Goal: Task Accomplishment & Management: Complete application form

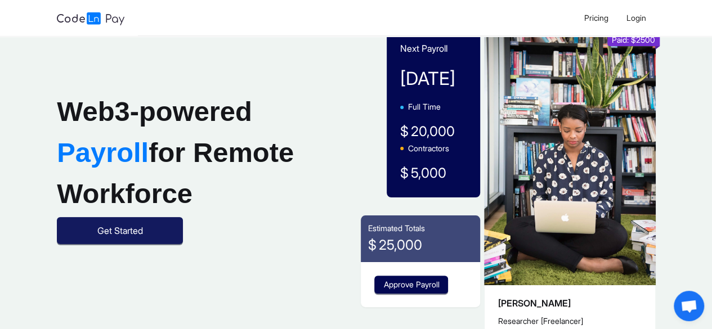
click at [97, 244] on button "Get Started" at bounding box center [120, 230] width 126 height 27
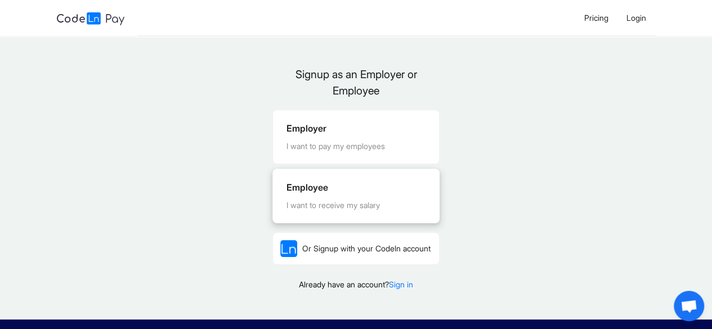
click at [344, 204] on div "I want to receive my salary" at bounding box center [356, 205] width 139 height 12
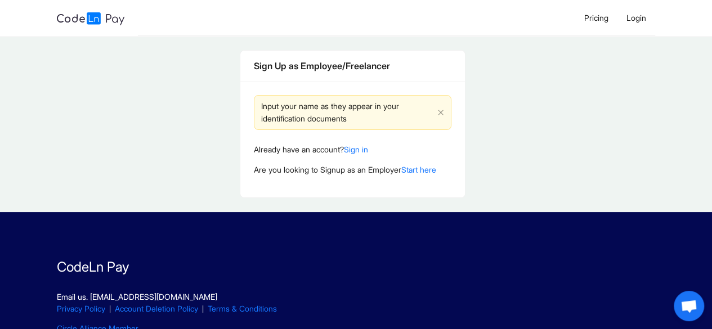
click at [344, 204] on div "Sign Up as Employee/Freelancer Input your name as they appear in your identific…" at bounding box center [352, 124] width 705 height 176
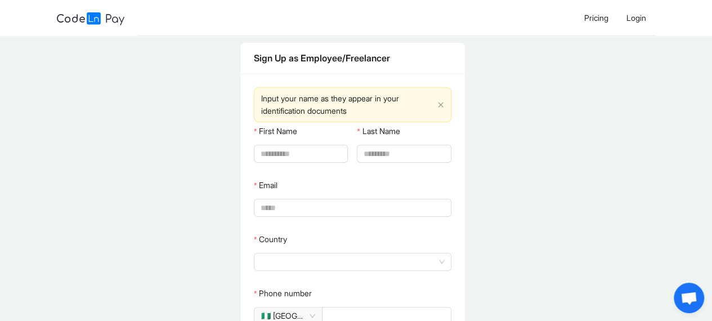
scroll to position [7, 0]
click at [303, 148] on input "First Name" at bounding box center [300, 154] width 78 height 12
type input "*****"
type input "**********"
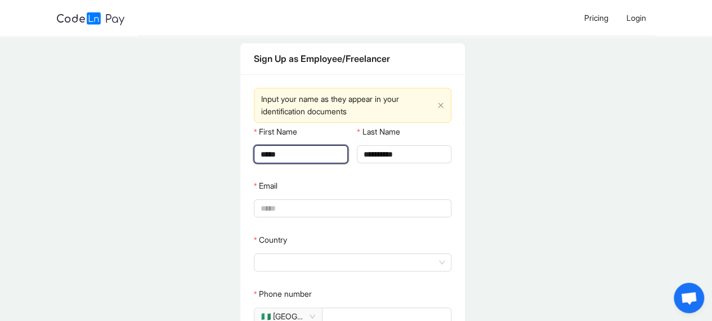
type input "**********"
type input "*******"
type input "**********"
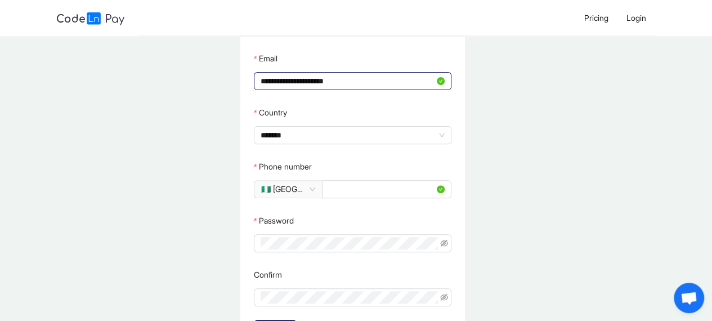
scroll to position [136, 0]
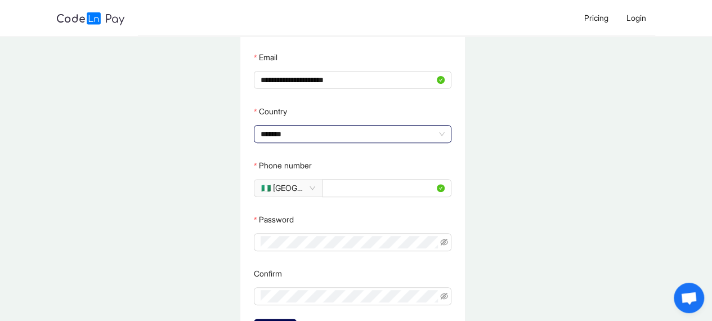
click at [409, 127] on span at bounding box center [353, 134] width 184 height 17
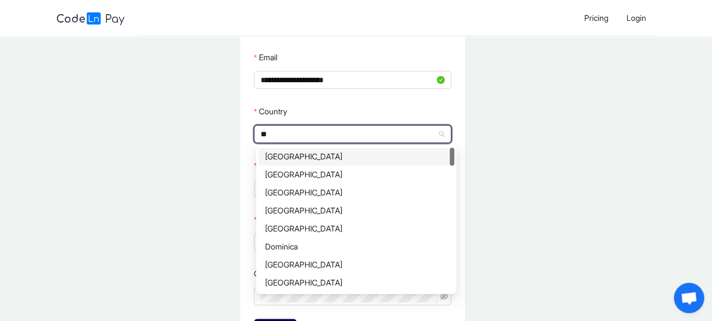
type input "***"
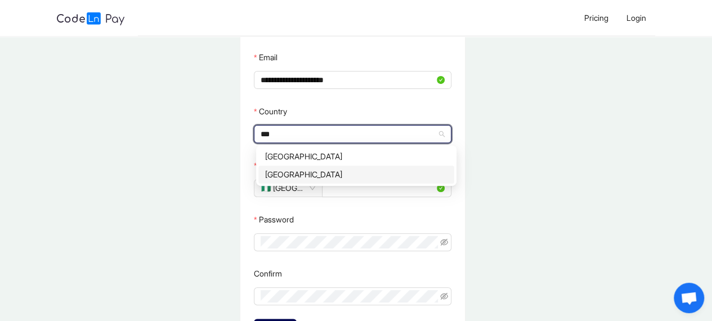
click at [424, 177] on div "[GEOGRAPHIC_DATA]" at bounding box center [356, 174] width 182 height 12
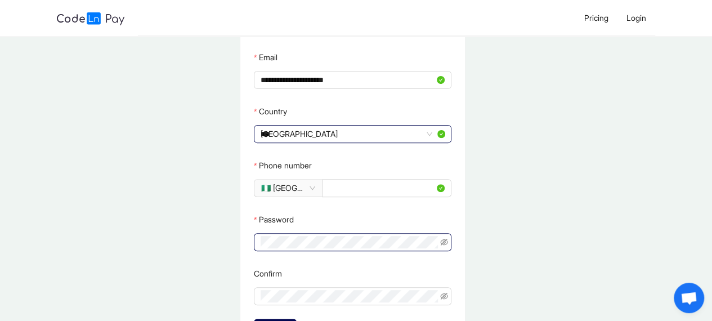
drag, startPoint x: 403, startPoint y: 231, endPoint x: 389, endPoint y: 248, distance: 22.8
click at [389, 248] on div "Password" at bounding box center [353, 231] width 198 height 41
click at [389, 248] on span at bounding box center [353, 242] width 198 height 18
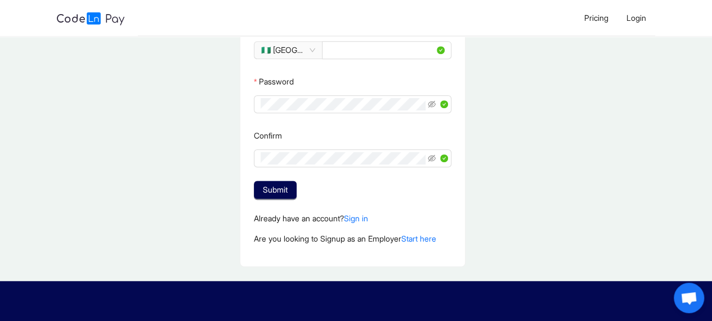
scroll to position [278, 0]
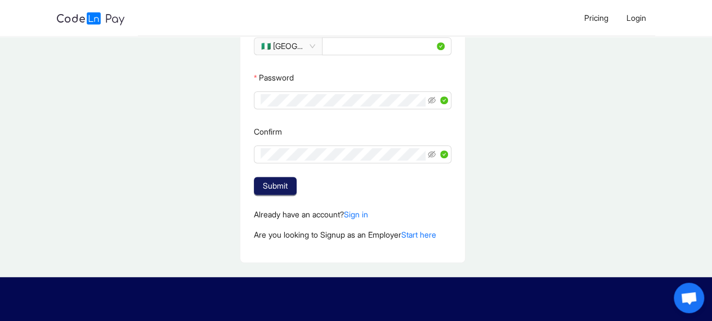
click at [277, 184] on span "Submit" at bounding box center [275, 186] width 25 height 12
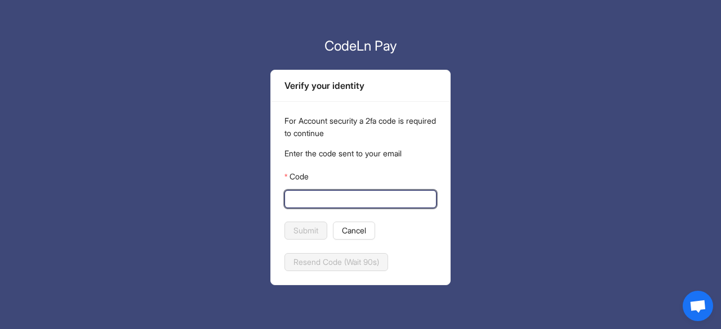
click at [315, 194] on input "Code" at bounding box center [359, 199] width 136 height 12
type input "******"
click at [284, 222] on button "Submit" at bounding box center [305, 231] width 43 height 18
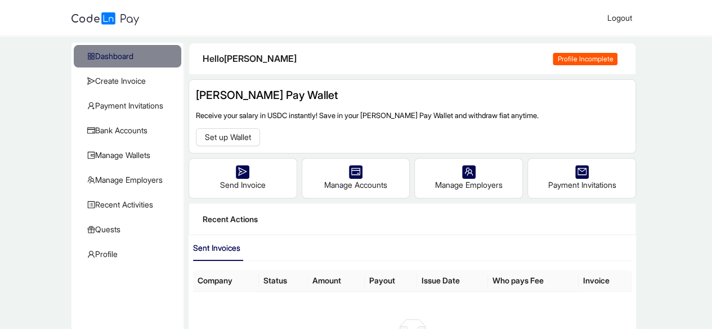
scroll to position [20, 0]
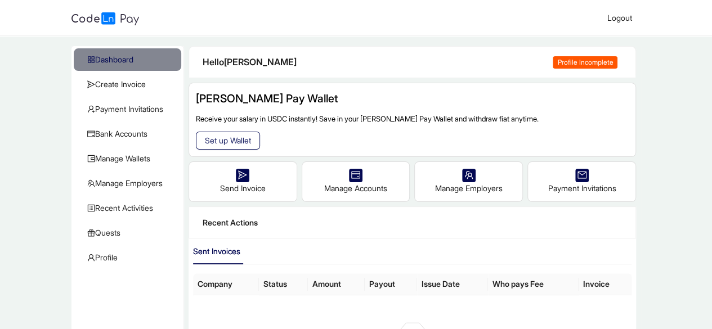
click at [225, 136] on span "Set up Wallet" at bounding box center [228, 141] width 46 height 12
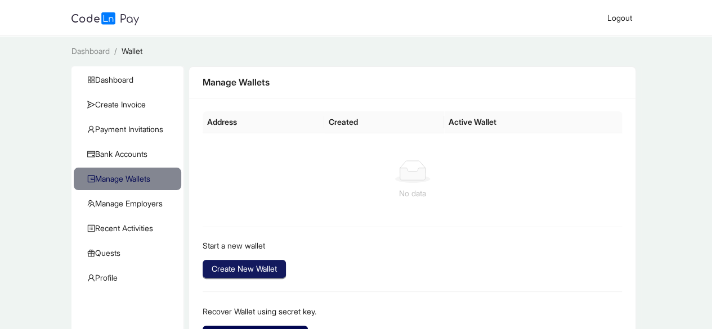
click at [237, 269] on span "Create New Wallet" at bounding box center [244, 269] width 65 height 12
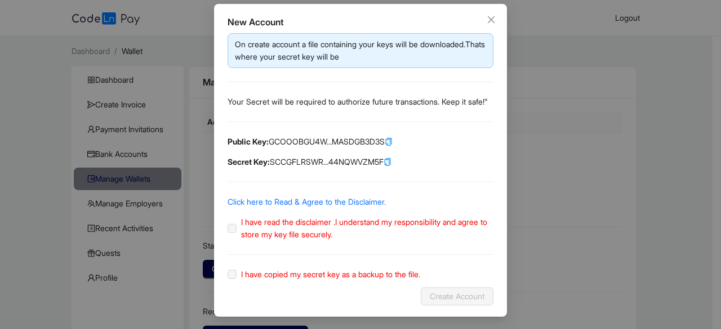
scroll to position [54, 0]
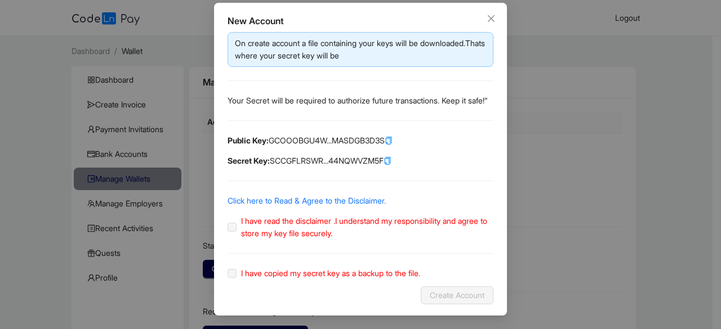
click at [231, 240] on label "I have read the disclaimer .I understand my responsibility and agree to store m…" at bounding box center [361, 227] width 266 height 25
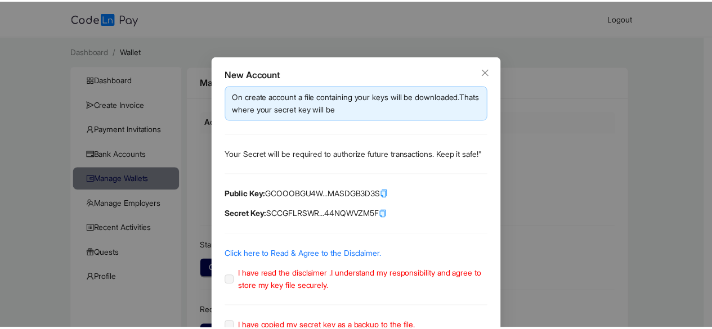
scroll to position [64, 0]
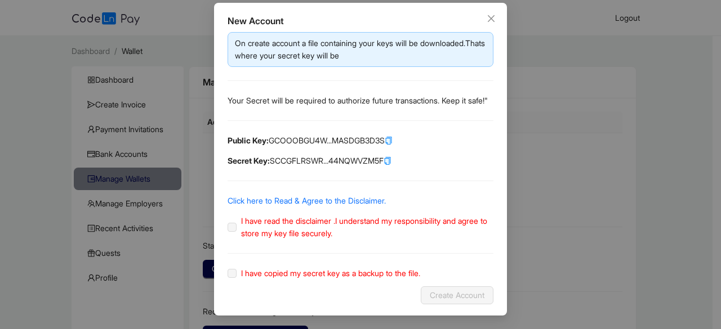
click at [552, 207] on div "New Account On create account a file containing your keys will be downloaded.Th…" at bounding box center [360, 164] width 721 height 329
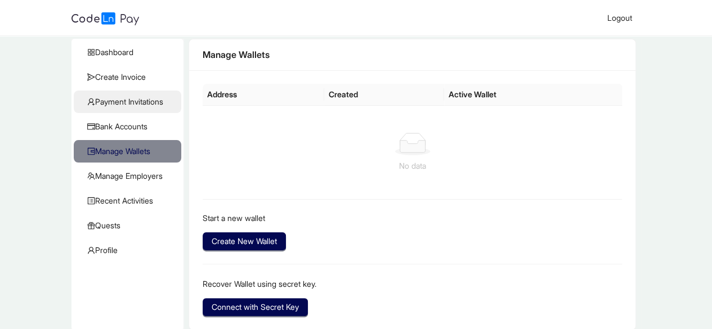
scroll to position [0, 0]
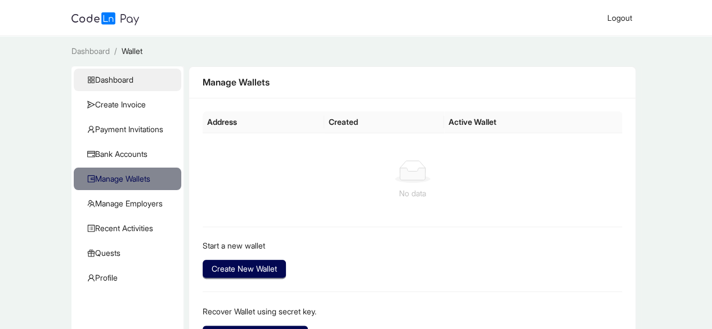
click at [126, 73] on span "Dashboard" at bounding box center [129, 80] width 85 height 23
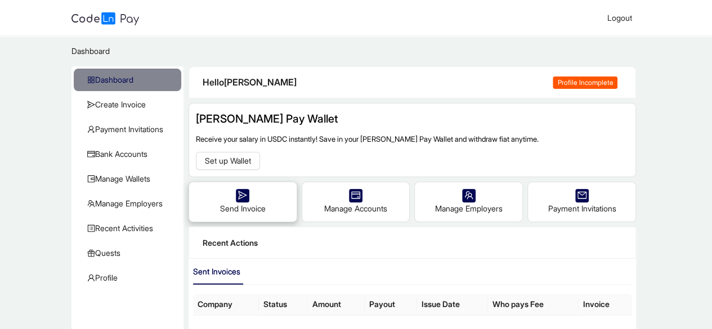
click at [296, 198] on div "Send Invoice" at bounding box center [243, 201] width 108 height 39
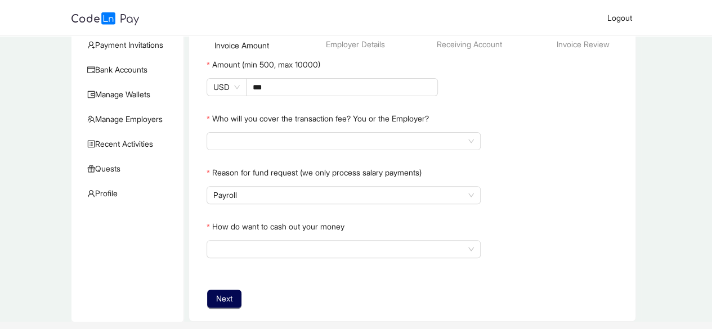
scroll to position [90, 0]
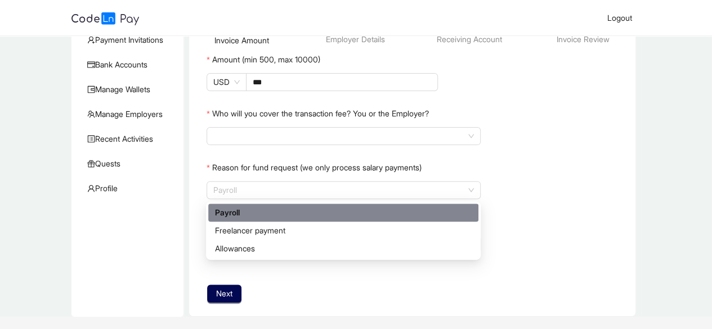
click at [296, 198] on span "Payroll" at bounding box center [343, 190] width 261 height 17
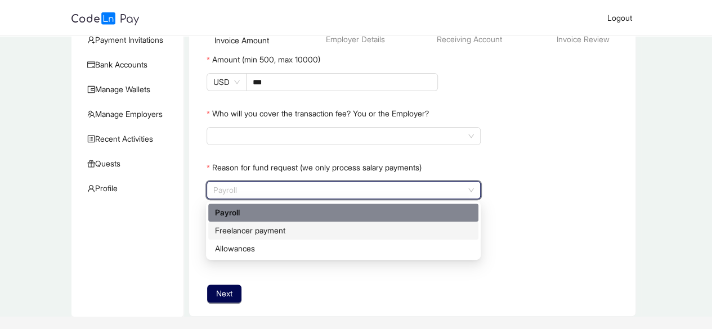
click at [291, 233] on div "Freelancer payment" at bounding box center [343, 231] width 257 height 12
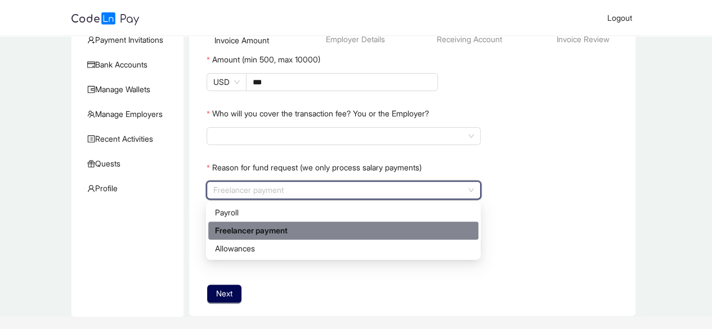
click at [365, 188] on span "Freelancer payment" at bounding box center [343, 190] width 261 height 17
click at [322, 227] on div "Freelancer payment" at bounding box center [343, 231] width 257 height 12
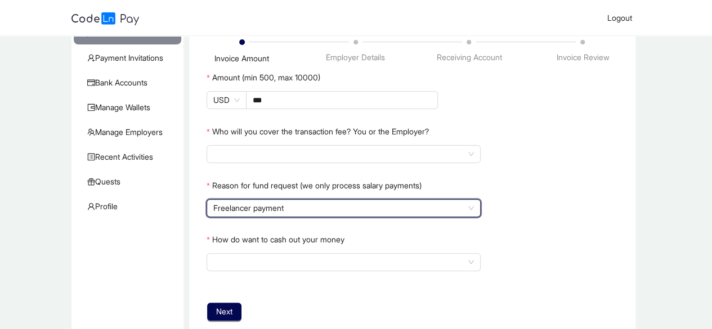
scroll to position [73, 0]
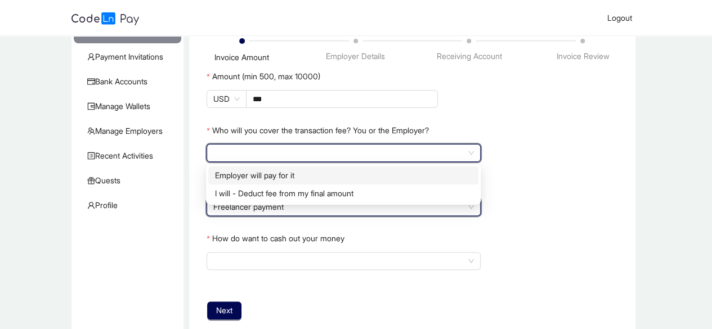
click at [262, 154] on input "search" at bounding box center [343, 153] width 261 height 17
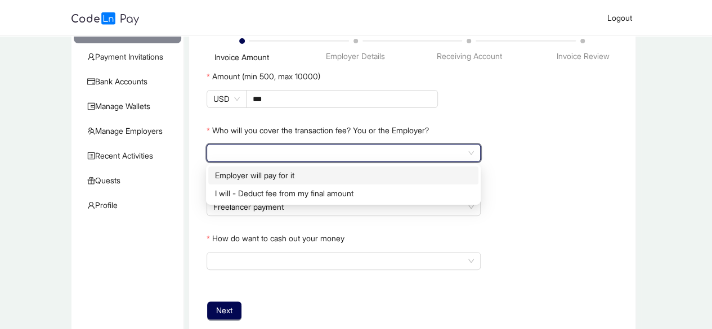
click at [360, 175] on div "Employer will pay for it" at bounding box center [343, 176] width 257 height 12
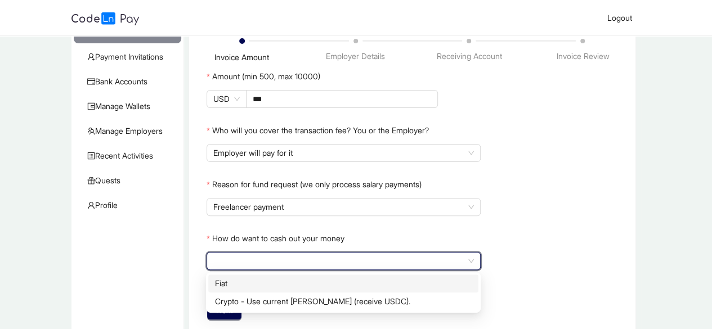
click at [320, 254] on input "How do want to cash out your money" at bounding box center [343, 261] width 261 height 17
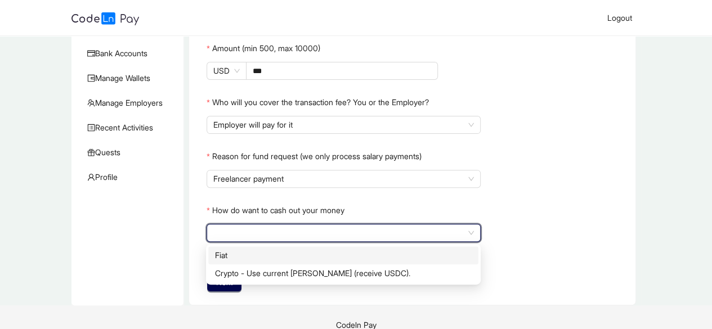
scroll to position [103, 0]
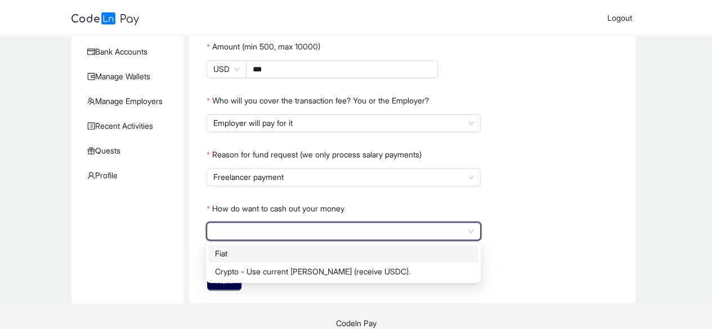
click at [313, 271] on div "Crypto - Use current [PERSON_NAME] (receive USDC)." at bounding box center [343, 272] width 257 height 12
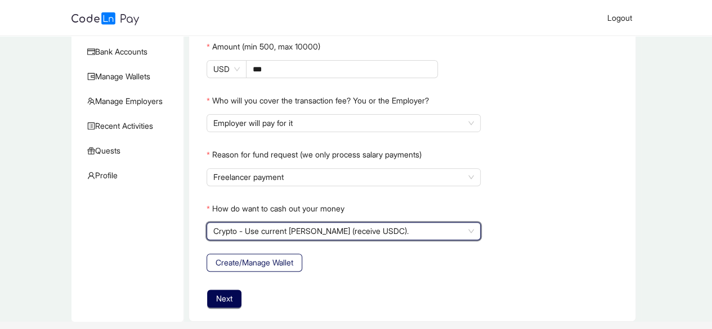
click at [275, 269] on span "Create/Manage Wallet" at bounding box center [255, 263] width 78 height 12
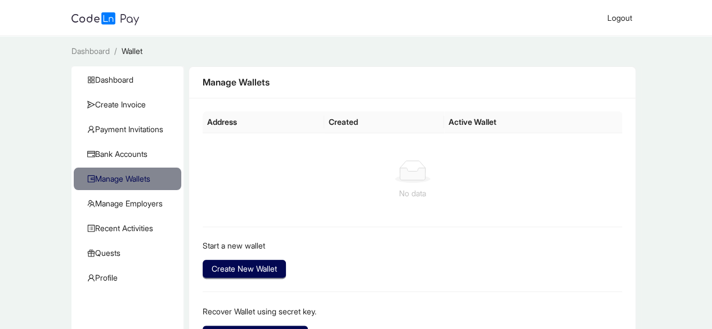
click at [275, 269] on span "Create New Wallet" at bounding box center [244, 269] width 65 height 12
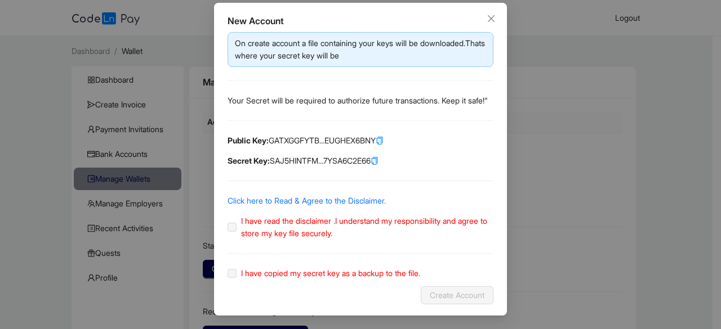
scroll to position [64, 0]
click at [228, 233] on label "I have read the disclaimer .I understand my responsibility and agree to store m…" at bounding box center [361, 227] width 266 height 25
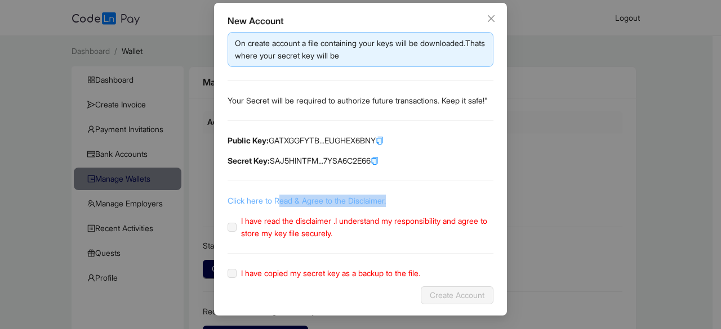
drag, startPoint x: 227, startPoint y: 233, endPoint x: 273, endPoint y: 197, distance: 58.1
click at [273, 197] on div "On create account a file containing your keys will be downloaded.Thats where yo…" at bounding box center [361, 156] width 266 height 248
click at [273, 197] on link "Click here to Read & Agree to the Disclaimer." at bounding box center [307, 201] width 158 height 10
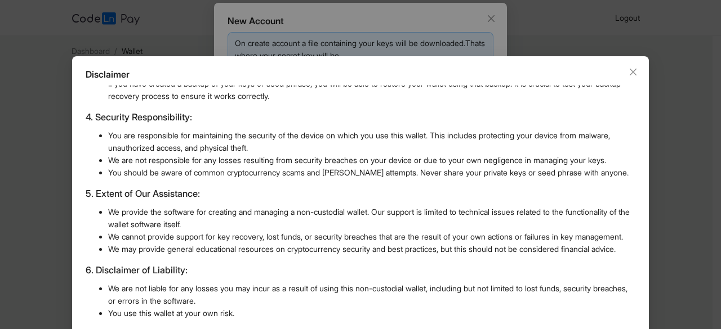
scroll to position [80, 0]
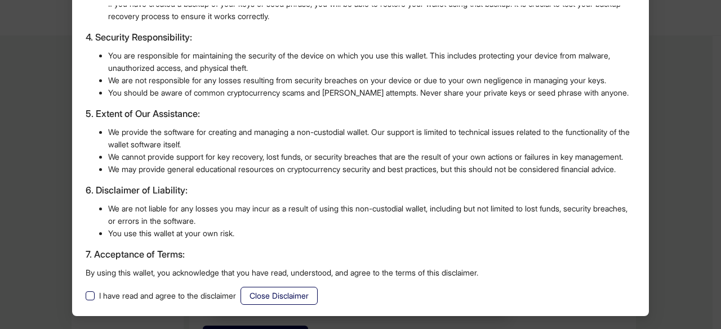
click at [97, 295] on span "I have read and agree to the disclaimer" at bounding box center [168, 296] width 146 height 12
click at [296, 296] on span "Close Disclaimer" at bounding box center [279, 296] width 59 height 12
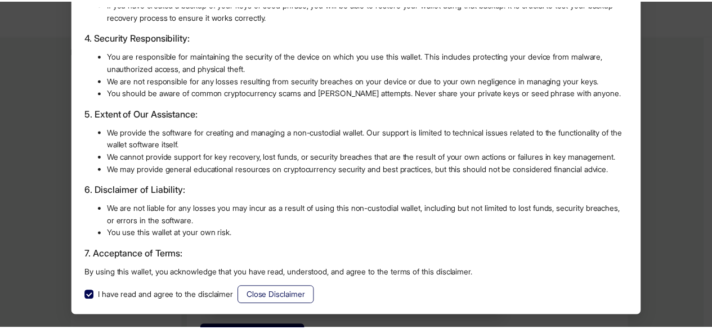
scroll to position [24, 0]
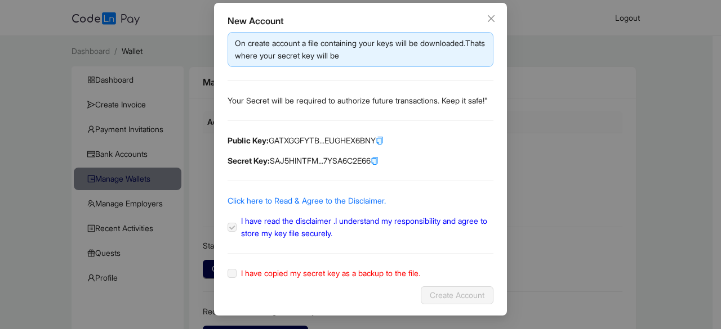
click at [377, 163] on icon "copy" at bounding box center [374, 161] width 5 height 7
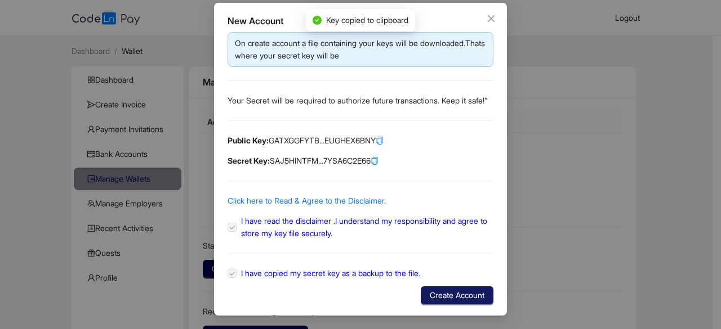
click at [435, 296] on span "Create Account" at bounding box center [457, 295] width 55 height 12
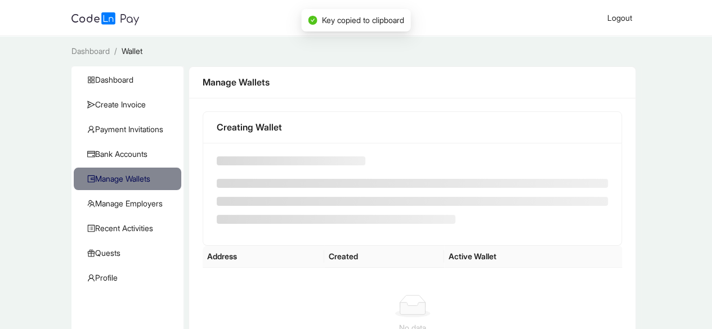
scroll to position [0, 0]
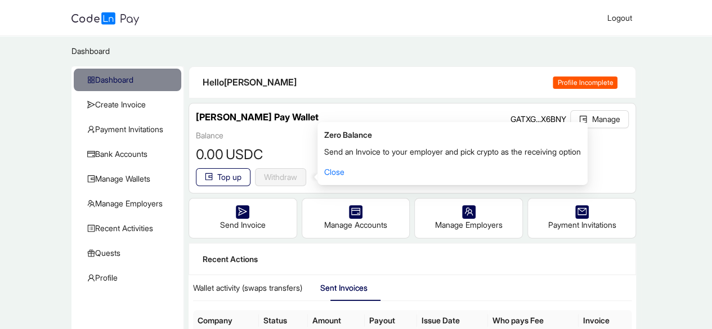
click at [458, 56] on ol "Dashboard /" at bounding box center [357, 51] width 570 height 12
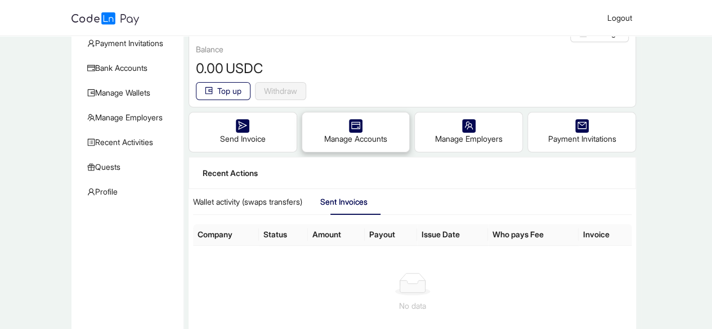
scroll to position [87, 0]
click at [243, 132] on div "Send Invoice" at bounding box center [243, 131] width 108 height 39
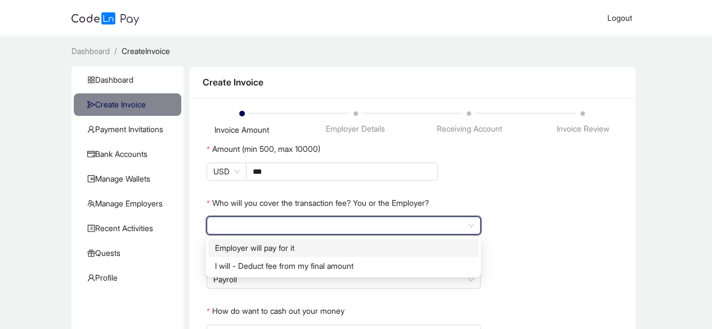
click at [259, 228] on input "search" at bounding box center [343, 225] width 261 height 17
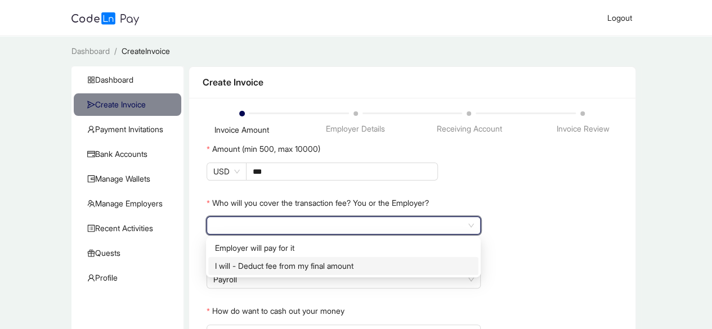
click at [292, 262] on div "I will - Deduct fee from my final amount" at bounding box center [343, 266] width 257 height 12
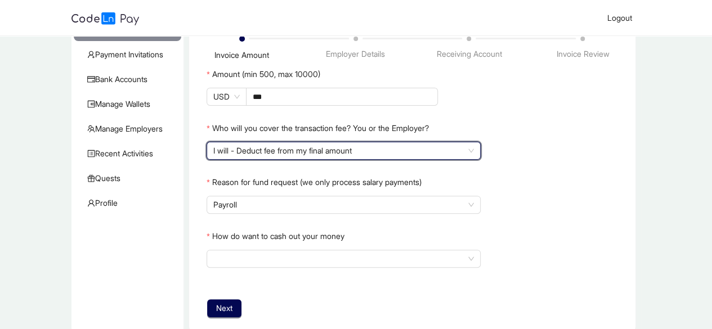
scroll to position [77, 0]
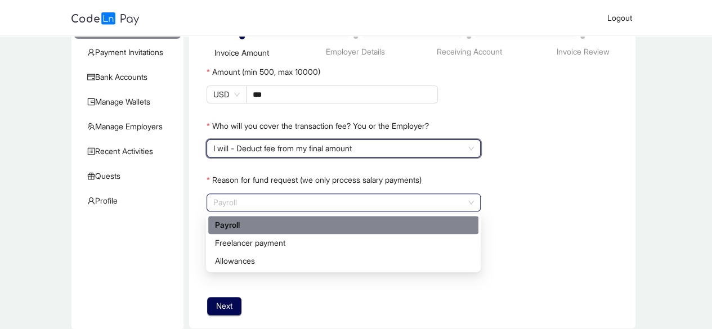
click at [384, 206] on span "Payroll" at bounding box center [343, 202] width 261 height 17
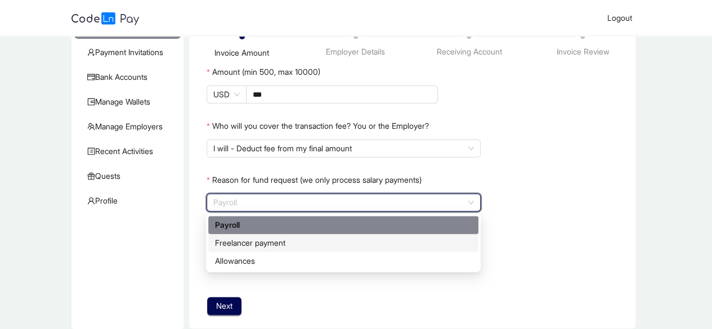
click at [348, 239] on div "Freelancer payment" at bounding box center [343, 243] width 257 height 12
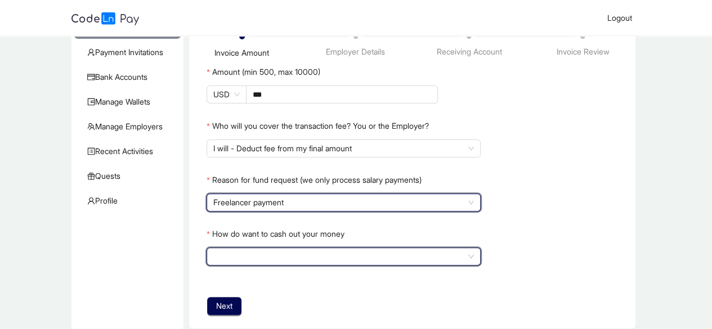
click at [314, 261] on input "How do want to cash out your money" at bounding box center [343, 256] width 261 height 17
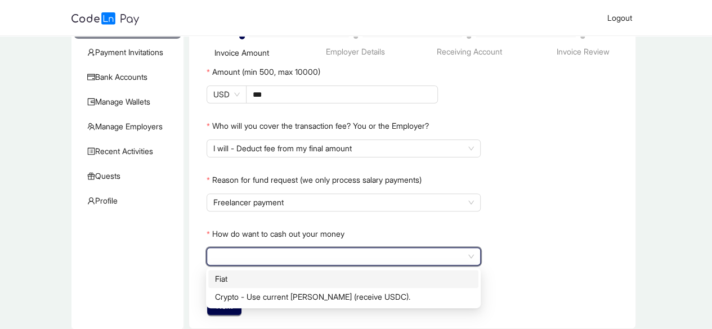
click at [276, 277] on div "Fiat" at bounding box center [343, 279] width 257 height 12
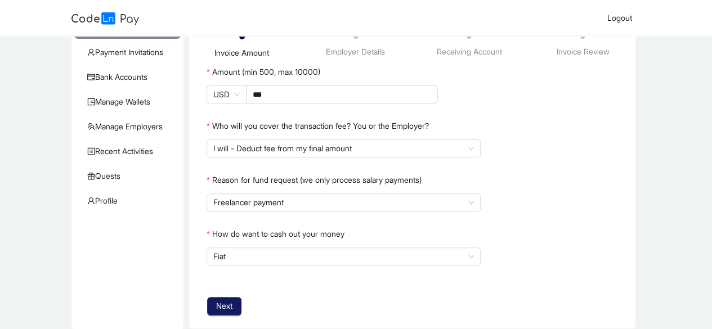
click at [226, 305] on span "Next" at bounding box center [224, 306] width 16 height 12
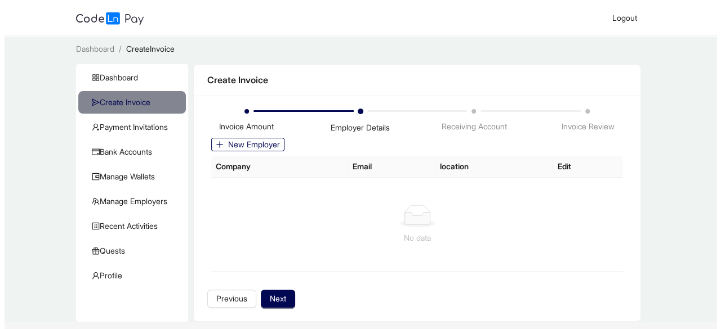
scroll to position [6, 0]
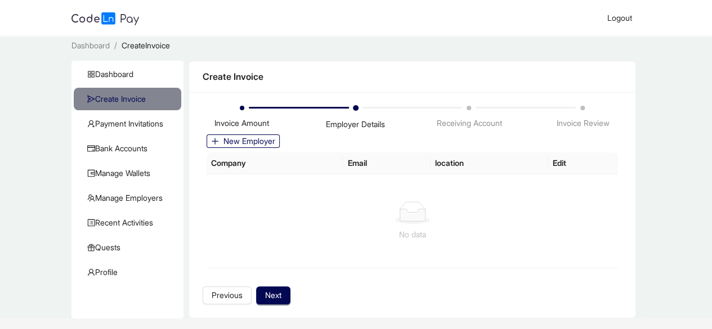
click at [261, 161] on th "Company" at bounding box center [275, 164] width 137 height 22
click at [260, 138] on span "New Employer" at bounding box center [250, 141] width 52 height 12
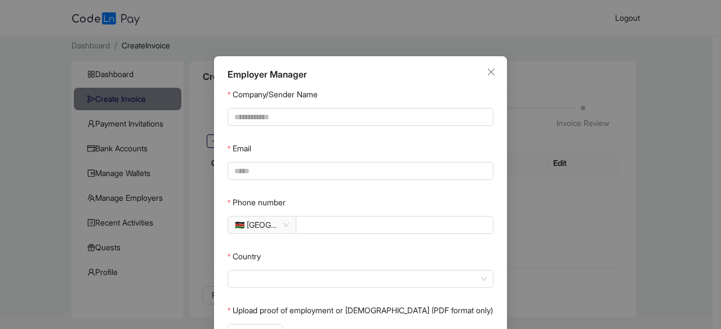
scroll to position [82, 0]
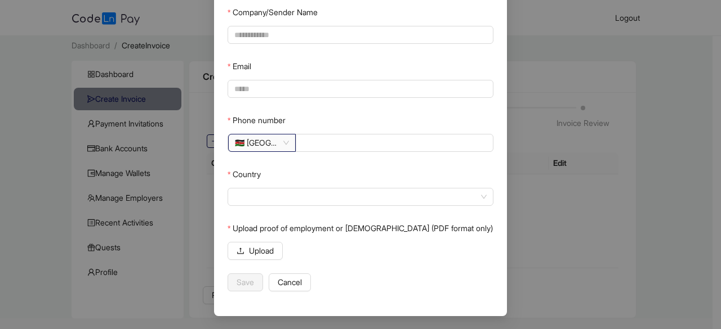
click at [274, 145] on span "🇰🇪 [GEOGRAPHIC_DATA]" at bounding box center [262, 143] width 54 height 17
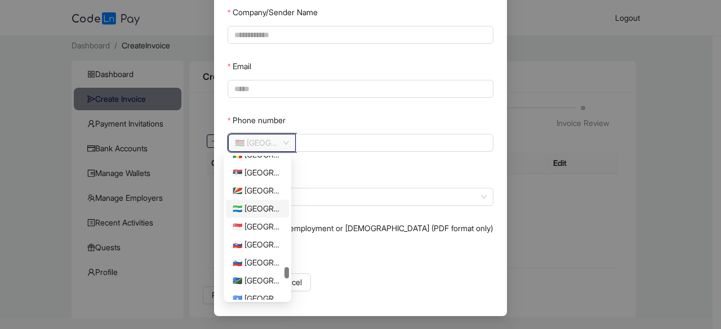
scroll to position [2859, 0]
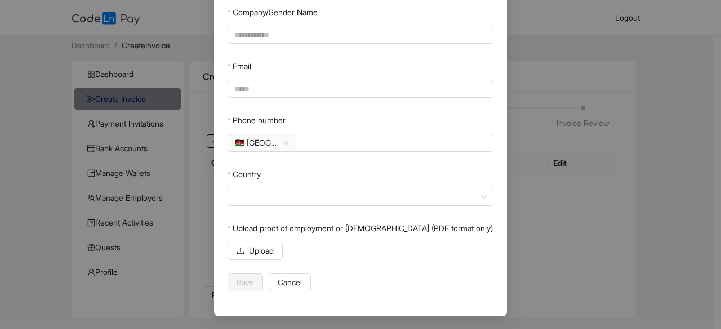
click at [328, 182] on div "Country" at bounding box center [361, 177] width 266 height 23
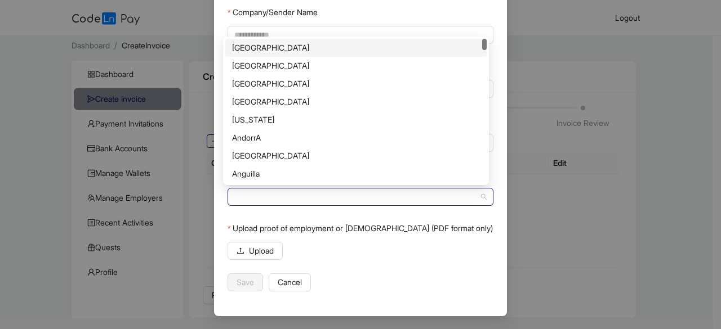
click at [320, 196] on span at bounding box center [360, 197] width 252 height 17
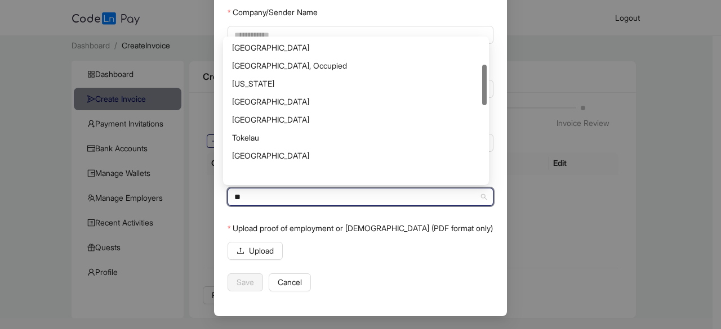
scroll to position [14, 0]
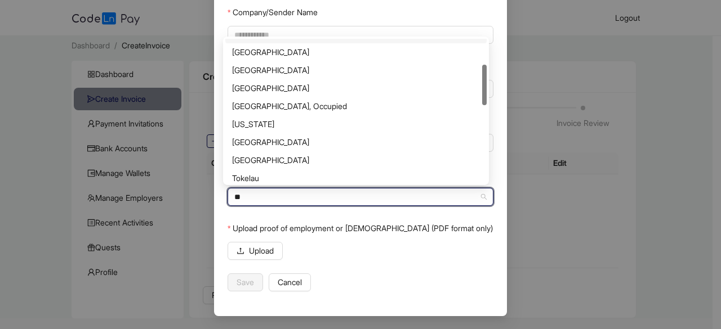
type input "***"
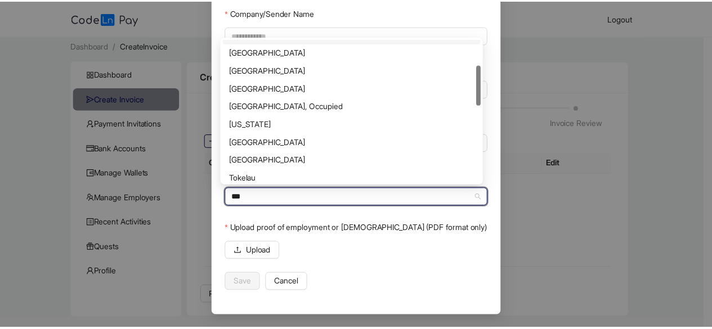
scroll to position [0, 0]
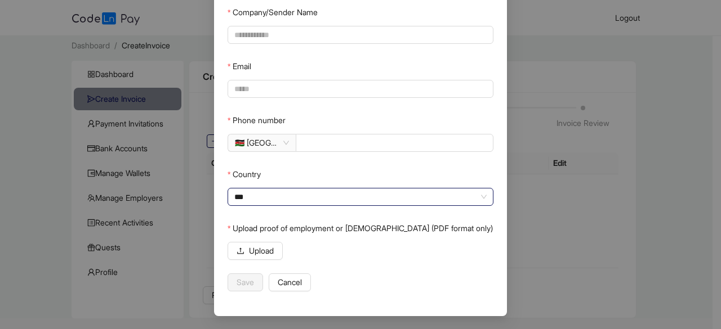
click at [468, 318] on div "Employer Manager Company/Sender Name Email Phone number 🇰🇪 [GEOGRAPHIC_DATA] Co…" at bounding box center [360, 164] width 721 height 329
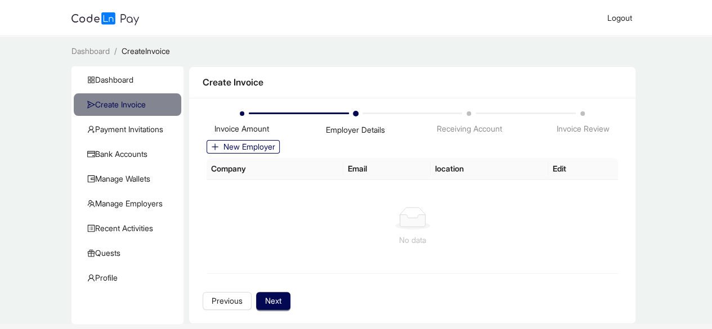
click at [639, 255] on main "Create Invoice Invoice Amount Employer Details Receiving Account Invoice Review…" at bounding box center [412, 195] width 457 height 258
drag, startPoint x: 269, startPoint y: 145, endPoint x: 340, endPoint y: 211, distance: 97.2
click at [340, 211] on div at bounding box center [412, 218] width 385 height 23
click at [255, 153] on span "New Employer" at bounding box center [250, 147] width 52 height 12
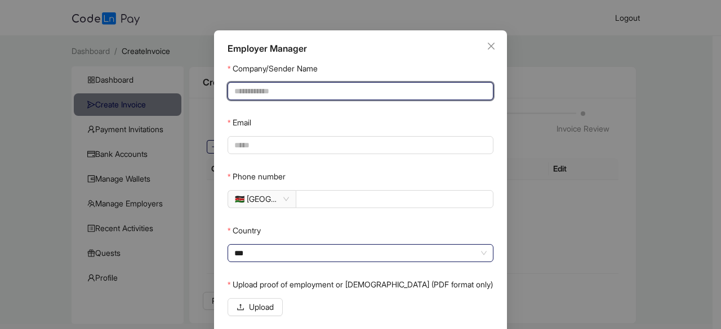
click at [348, 97] on input "Company/Sender Name" at bounding box center [359, 91] width 250 height 12
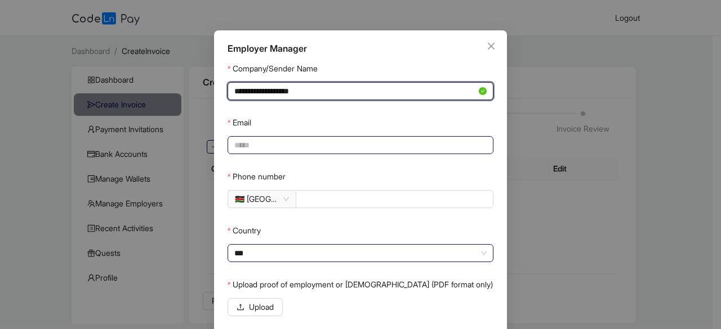
type input "**********"
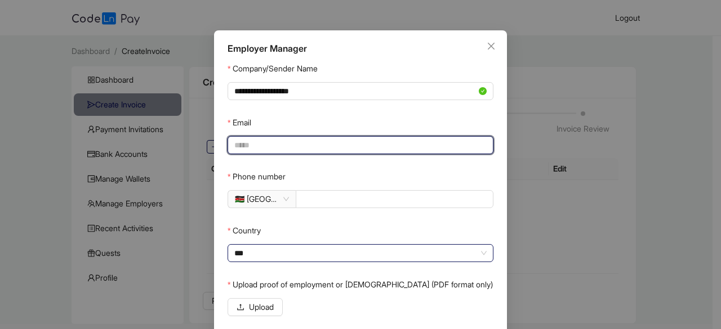
click at [311, 152] on input "Email" at bounding box center [359, 145] width 250 height 12
type input "**********"
type input "*******"
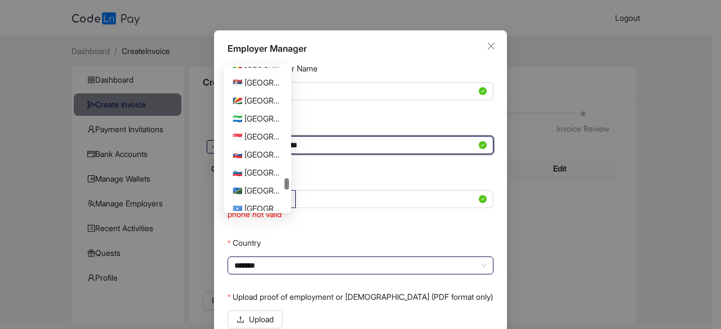
click at [261, 208] on span "🇰🇪 [GEOGRAPHIC_DATA]" at bounding box center [262, 199] width 54 height 17
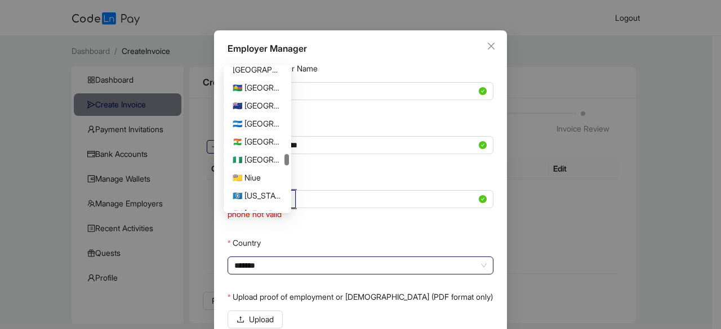
scroll to position [2243, 0]
click at [257, 159] on div "🇳🇬 [GEOGRAPHIC_DATA]" at bounding box center [258, 158] width 50 height 12
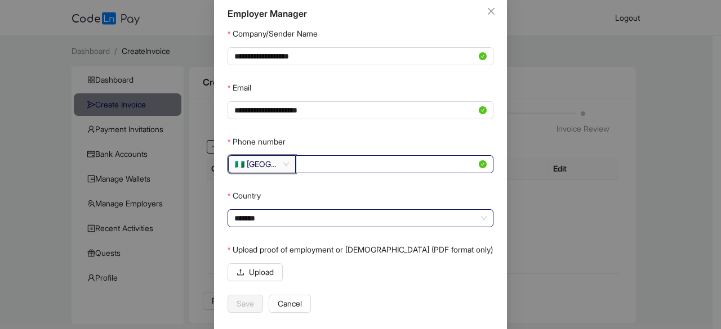
scroll to position [66, 0]
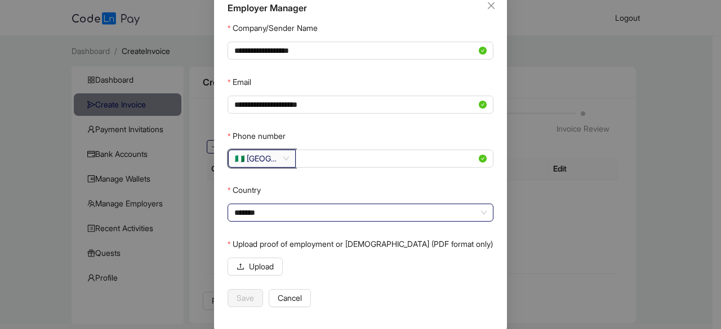
click at [362, 213] on span at bounding box center [360, 212] width 252 height 17
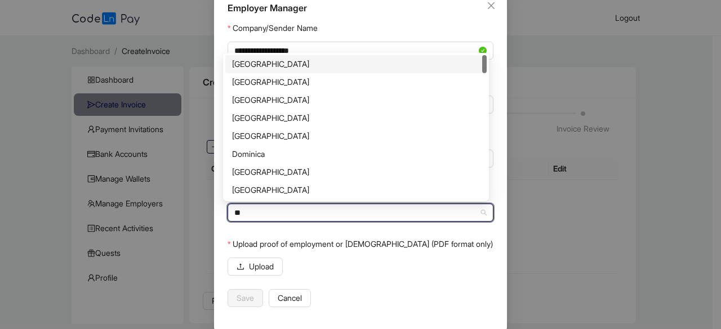
type input "***"
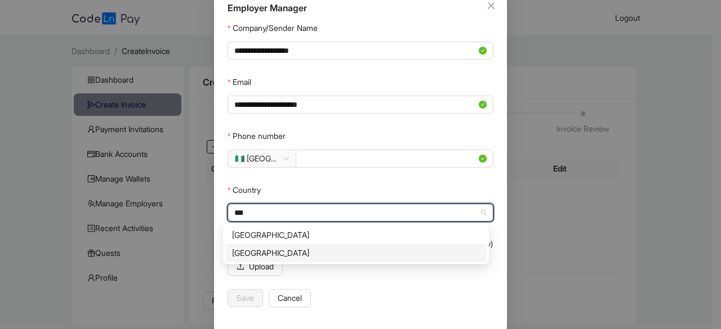
click at [258, 255] on div "[GEOGRAPHIC_DATA]" at bounding box center [356, 253] width 248 height 12
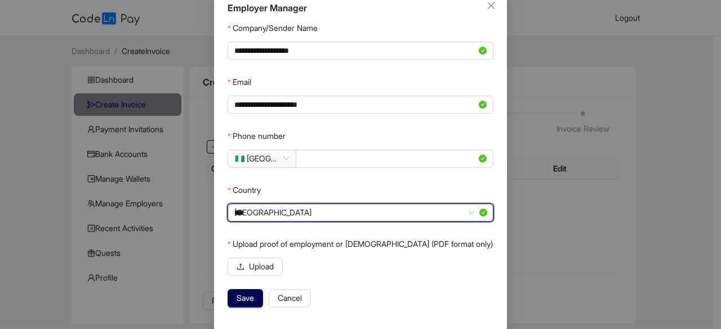
click at [403, 283] on form "**********" at bounding box center [361, 163] width 266 height 288
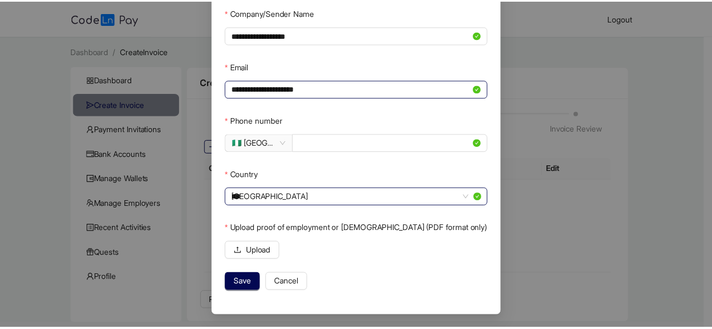
scroll to position [0, 0]
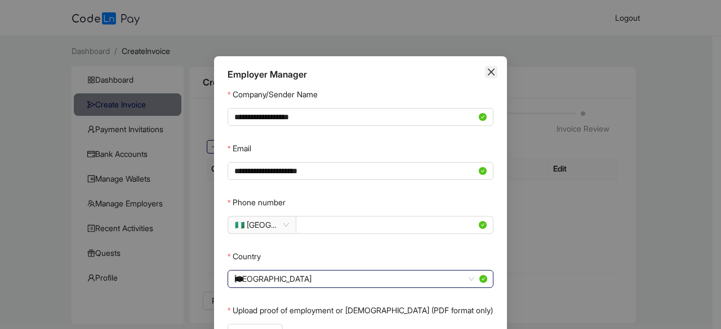
click at [488, 74] on icon "close" at bounding box center [491, 72] width 7 height 7
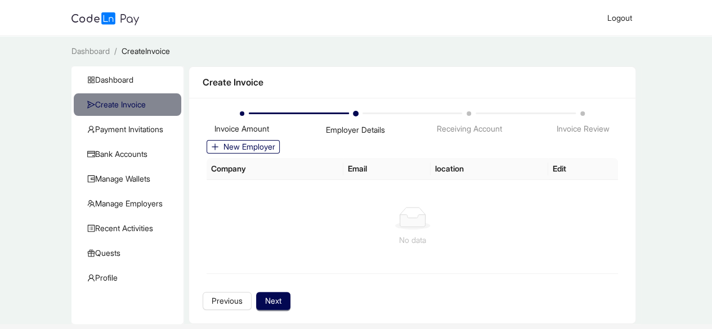
scroll to position [33, 0]
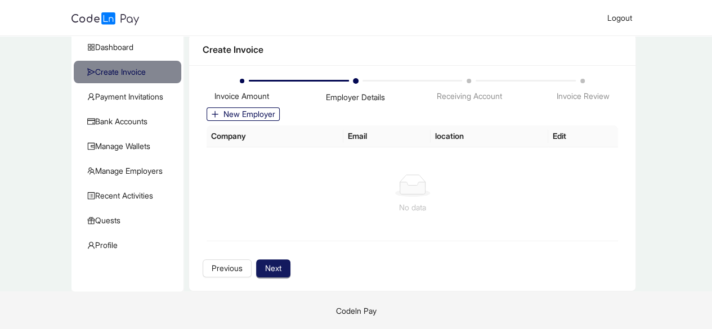
click at [273, 264] on span "Next" at bounding box center [273, 268] width 16 height 12
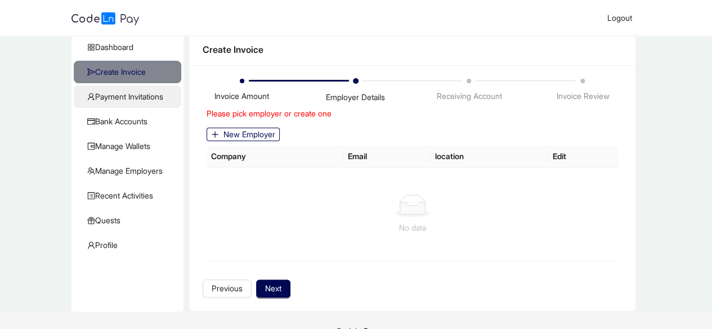
click at [134, 101] on span "Payment Invitations" at bounding box center [129, 97] width 85 height 23
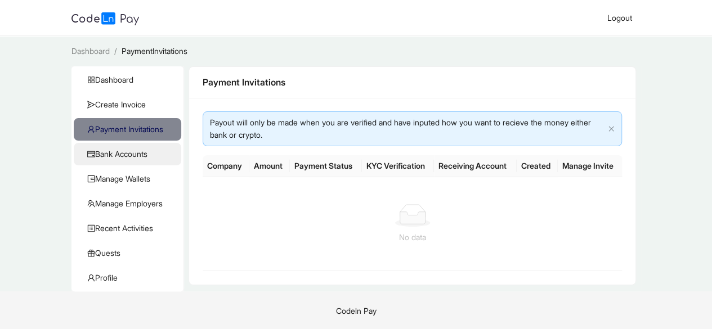
click at [114, 145] on span "Bank Accounts" at bounding box center [129, 154] width 85 height 23
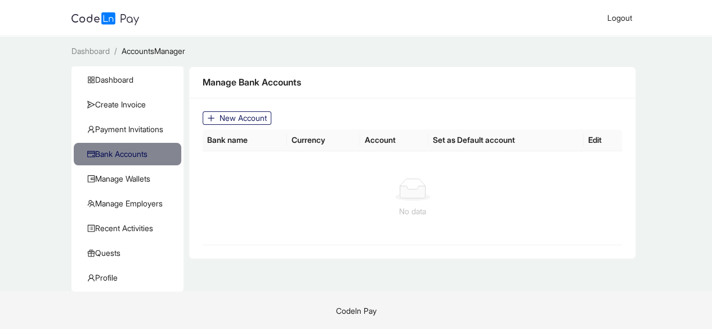
click at [248, 118] on span "New Account" at bounding box center [243, 118] width 47 height 12
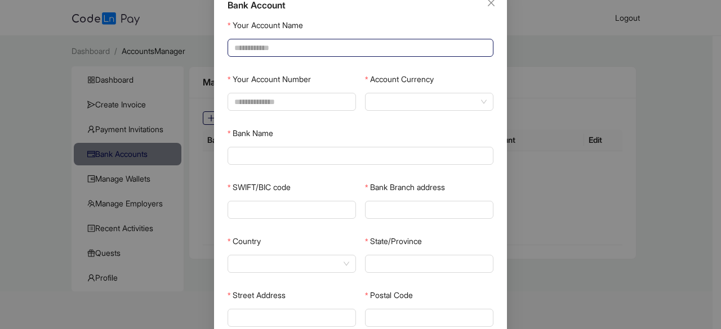
scroll to position [71, 0]
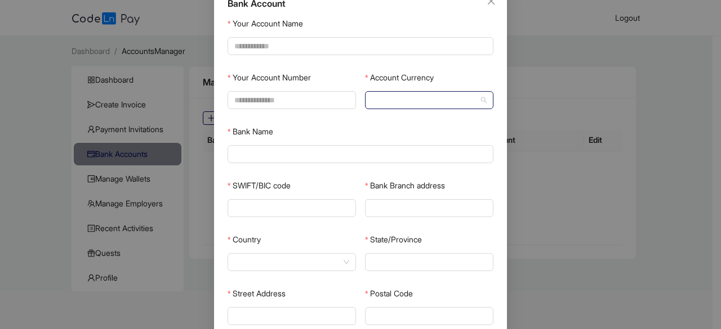
click at [373, 99] on span at bounding box center [429, 100] width 115 height 17
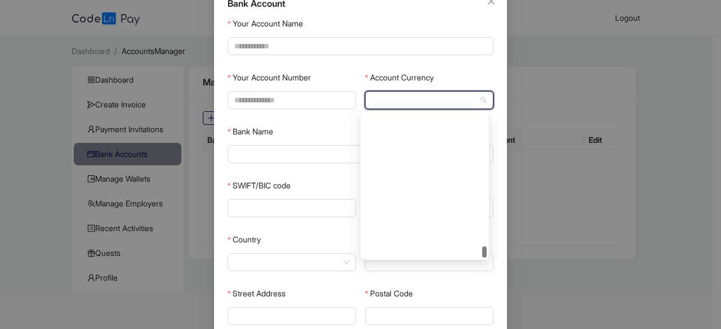
scroll to position [2001, 0]
click at [420, 14] on div "Bank Account Your Account Name Your Account Number Account Currency Bank Name S…" at bounding box center [360, 183] width 293 height 397
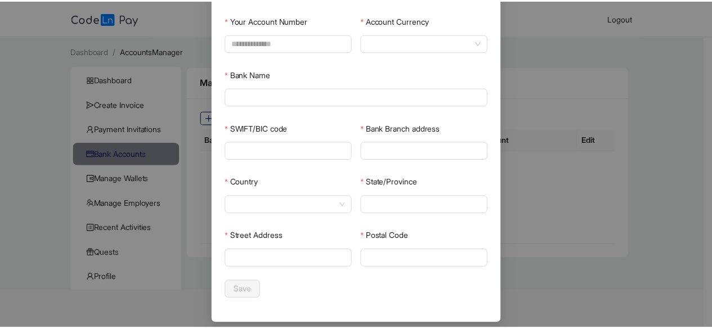
scroll to position [136, 0]
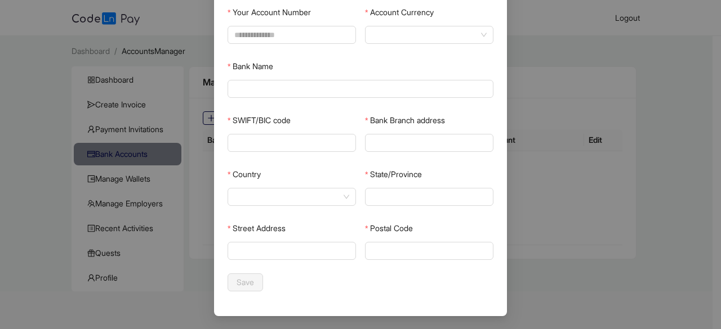
click at [613, 164] on div "Bank Account Your Account Name Your Account Number Account Currency Bank Name S…" at bounding box center [360, 164] width 721 height 329
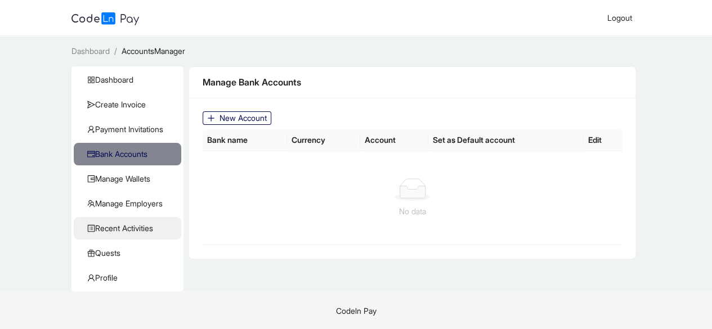
scroll to position [1, 0]
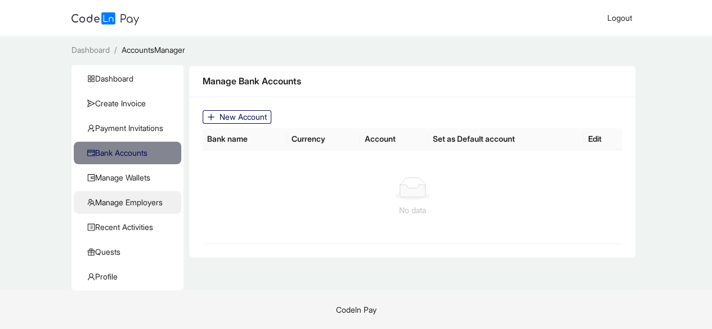
click at [118, 209] on span "Manage Employers" at bounding box center [129, 202] width 85 height 23
